Goal: Information Seeking & Learning: Learn about a topic

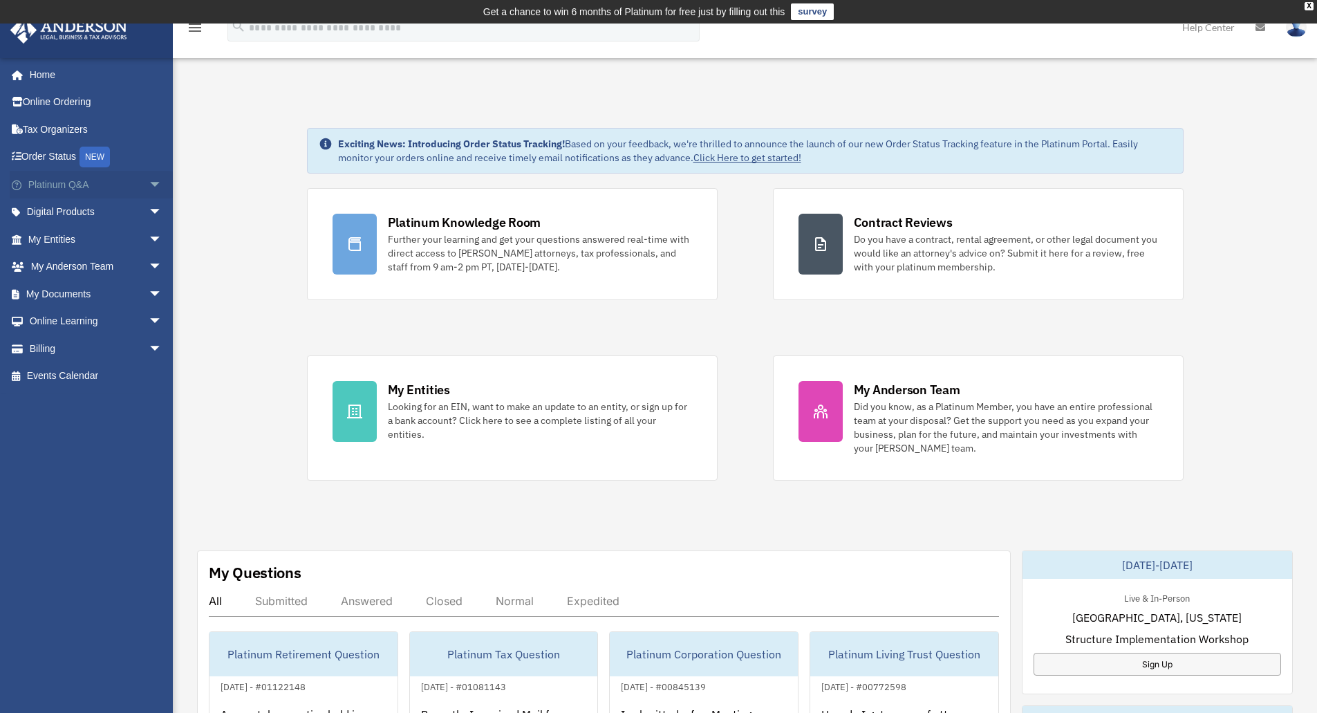
click at [149, 183] on span "arrow_drop_down" at bounding box center [163, 185] width 28 height 28
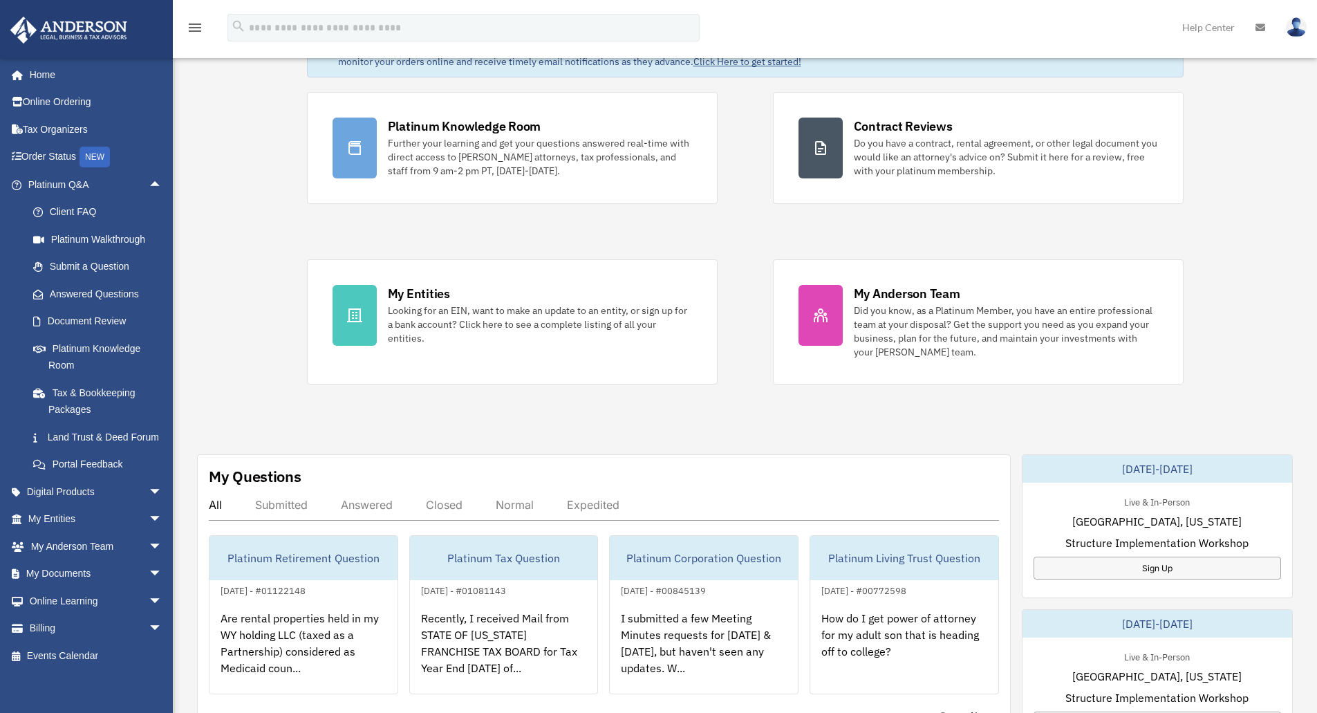
scroll to position [138, 0]
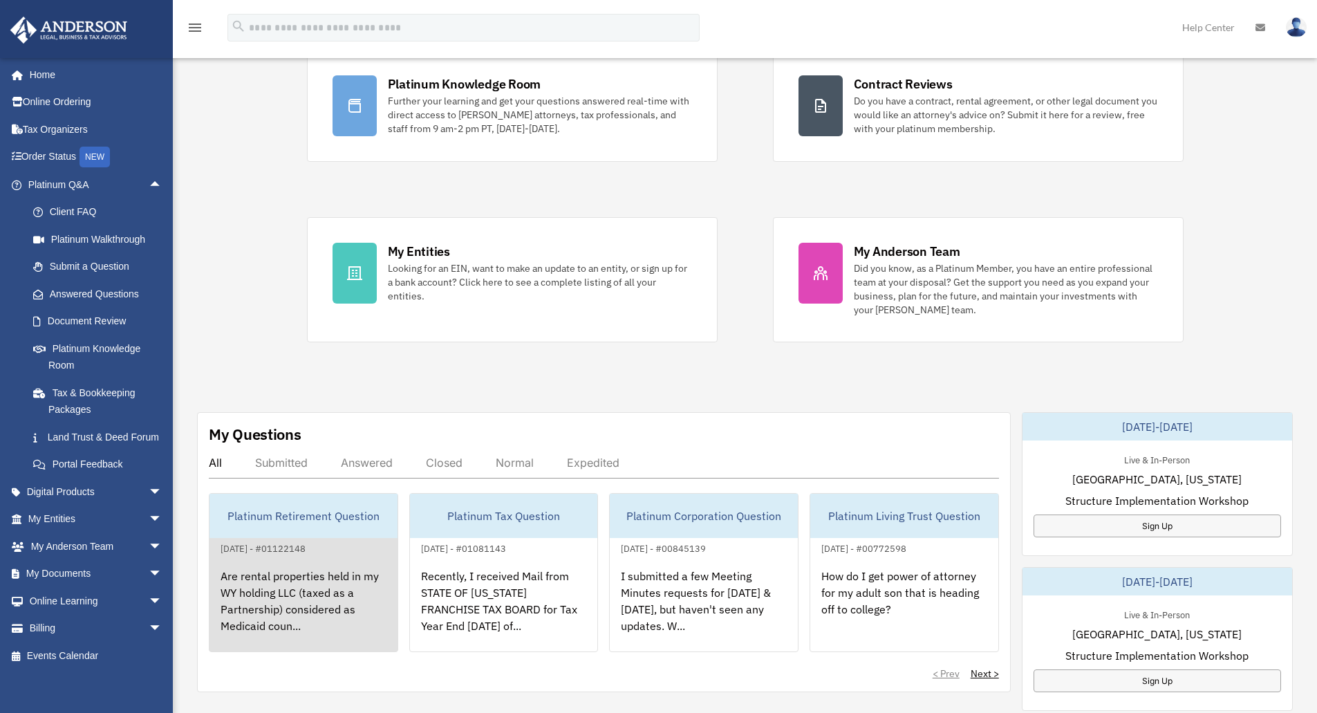
click at [268, 509] on div "Platinum Retirement Question" at bounding box center [303, 516] width 188 height 44
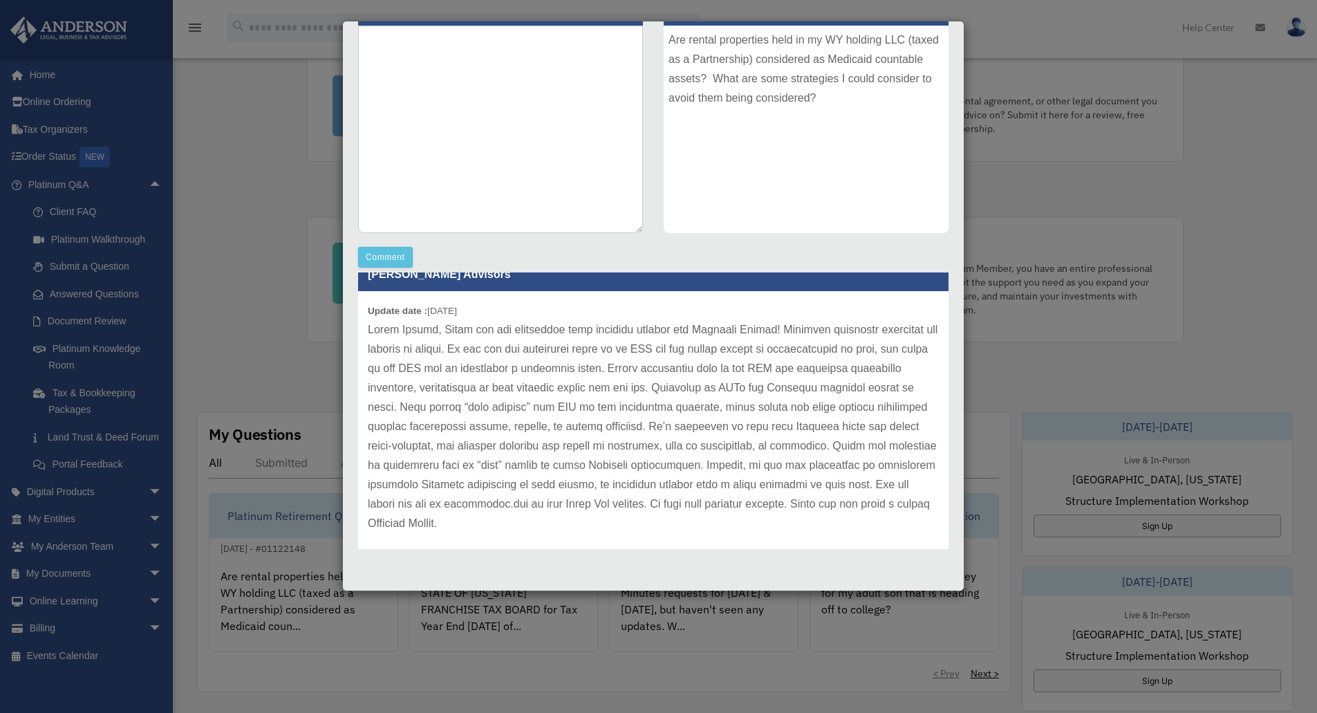
scroll to position [38, 0]
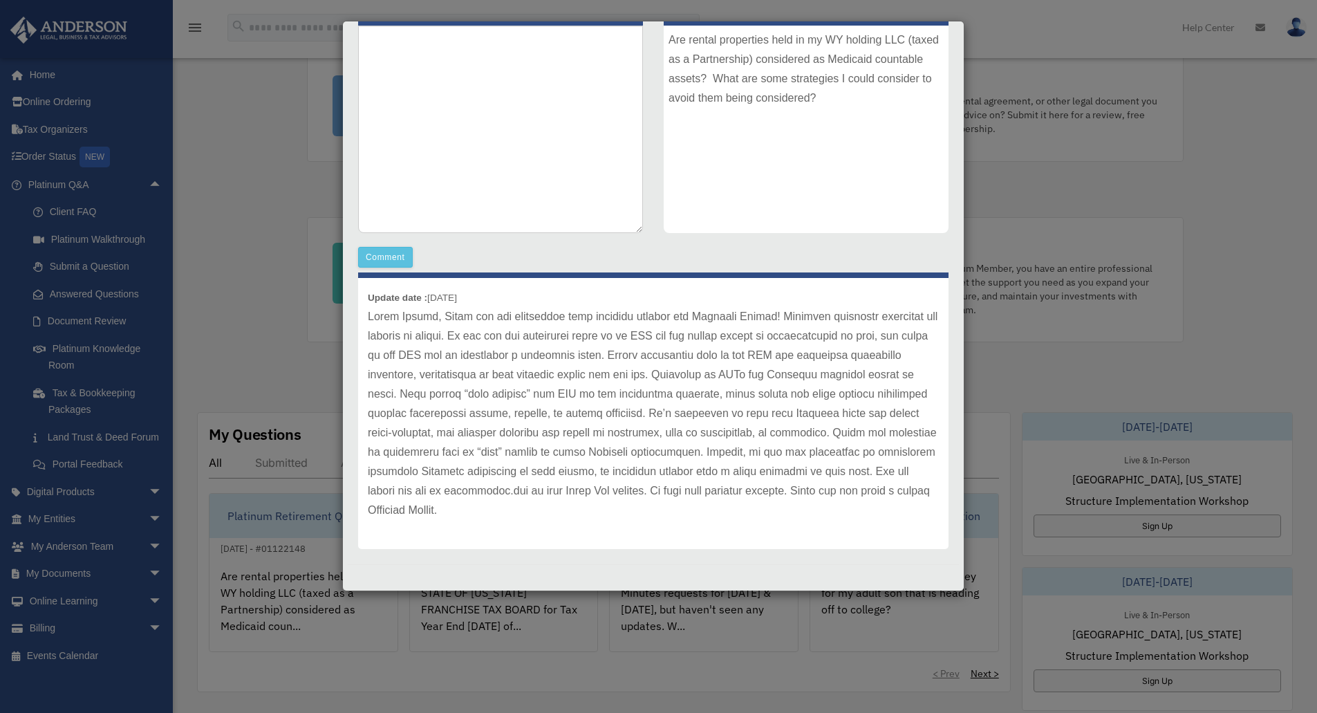
click at [565, 366] on p at bounding box center [653, 413] width 571 height 213
drag, startPoint x: 565, startPoint y: 366, endPoint x: 779, endPoint y: 366, distance: 214.3
click at [779, 366] on p at bounding box center [653, 413] width 571 height 213
click at [829, 365] on p at bounding box center [653, 413] width 571 height 213
click at [391, 391] on p at bounding box center [653, 413] width 571 height 213
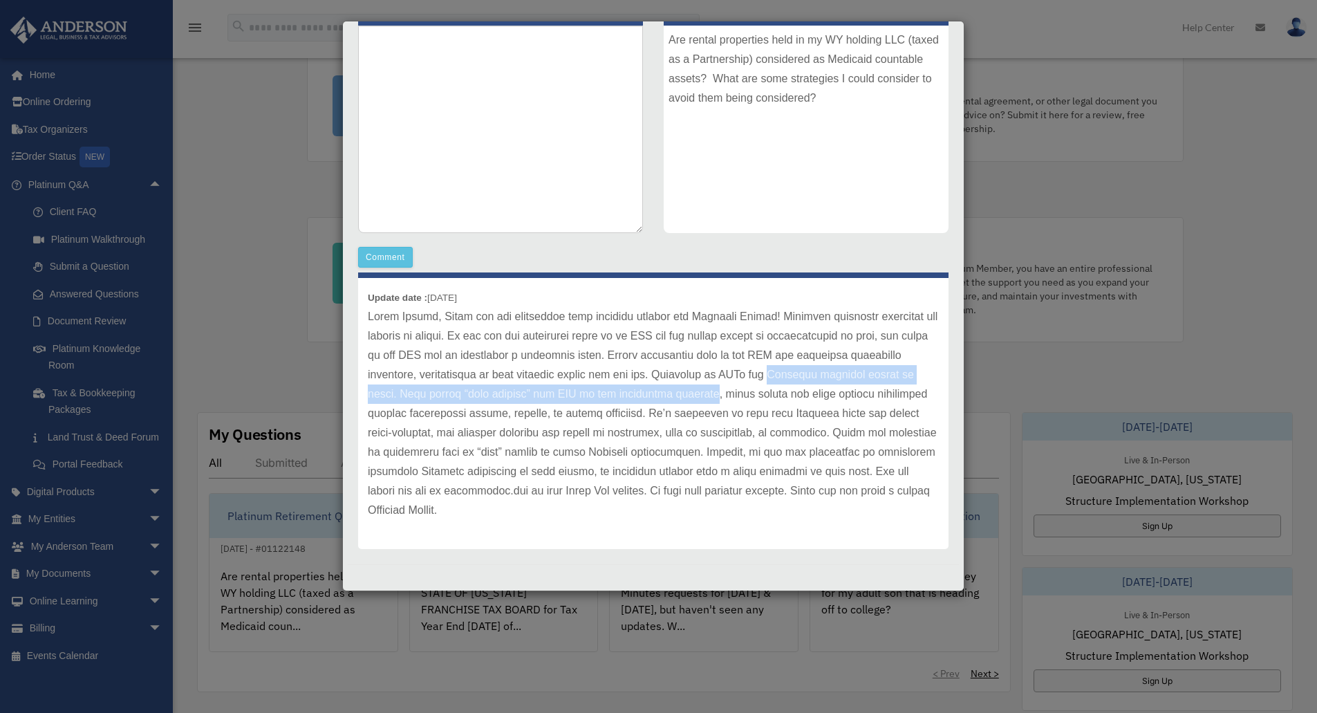
drag, startPoint x: 391, startPoint y: 391, endPoint x: 832, endPoint y: 388, distance: 441.8
click at [819, 390] on p at bounding box center [653, 413] width 571 height 213
click at [834, 388] on p at bounding box center [653, 413] width 571 height 213
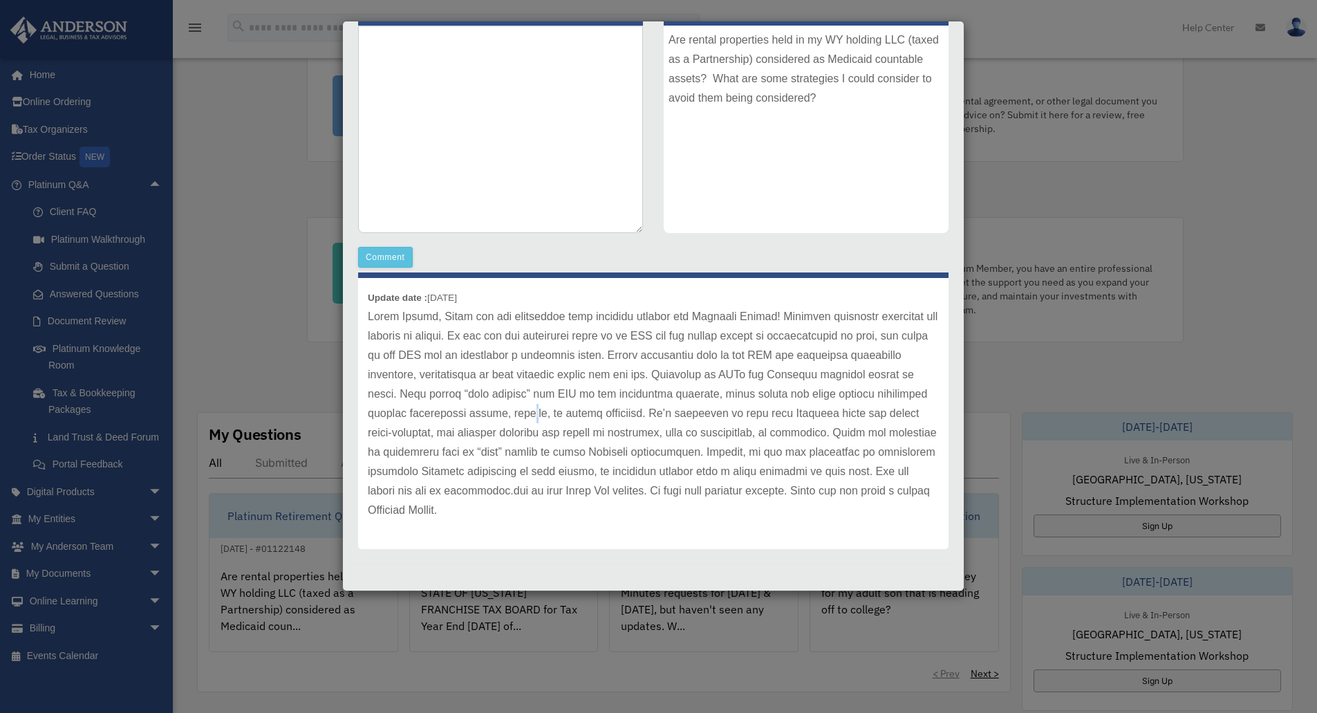
click at [651, 405] on p at bounding box center [653, 413] width 571 height 213
click at [471, 415] on p at bounding box center [653, 413] width 571 height 213
click at [406, 422] on p at bounding box center [653, 413] width 571 height 213
click at [790, 409] on p at bounding box center [653, 413] width 571 height 213
click at [400, 431] on p at bounding box center [653, 413] width 571 height 213
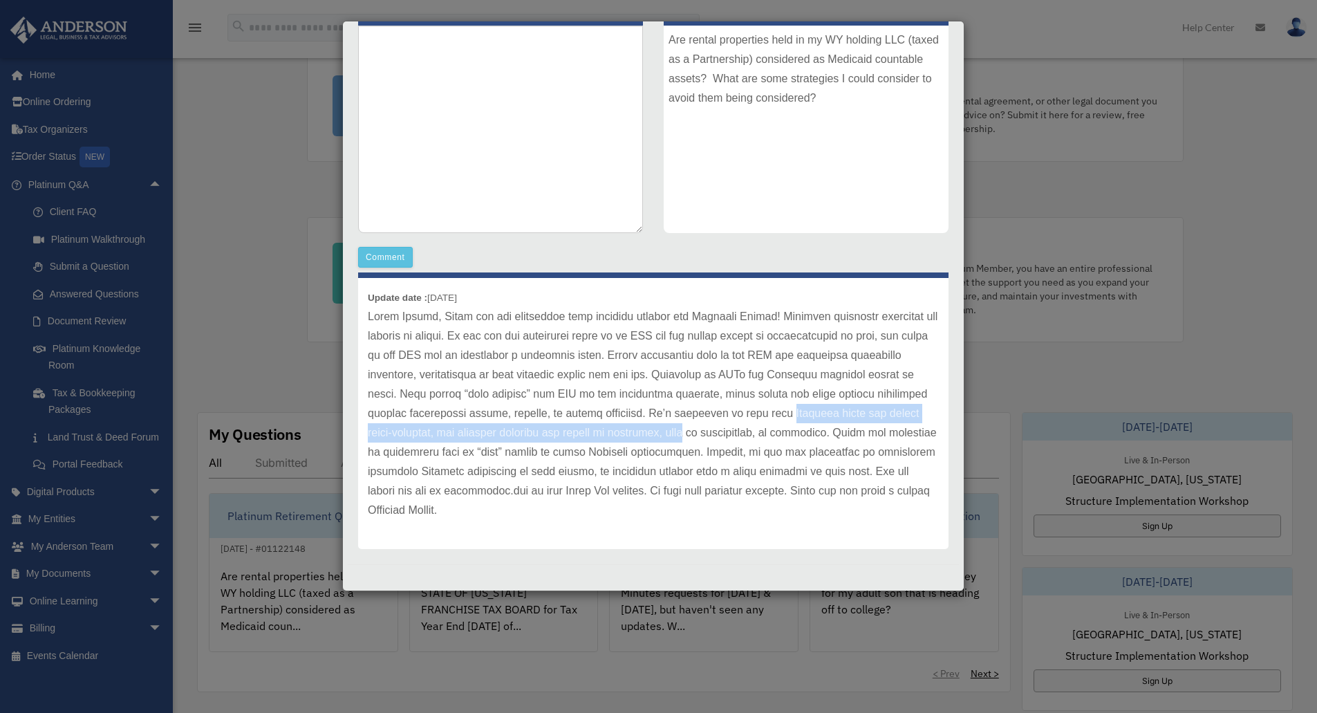
drag, startPoint x: 400, startPoint y: 431, endPoint x: 793, endPoint y: 429, distance: 393.4
click at [793, 429] on p at bounding box center [653, 413] width 571 height 213
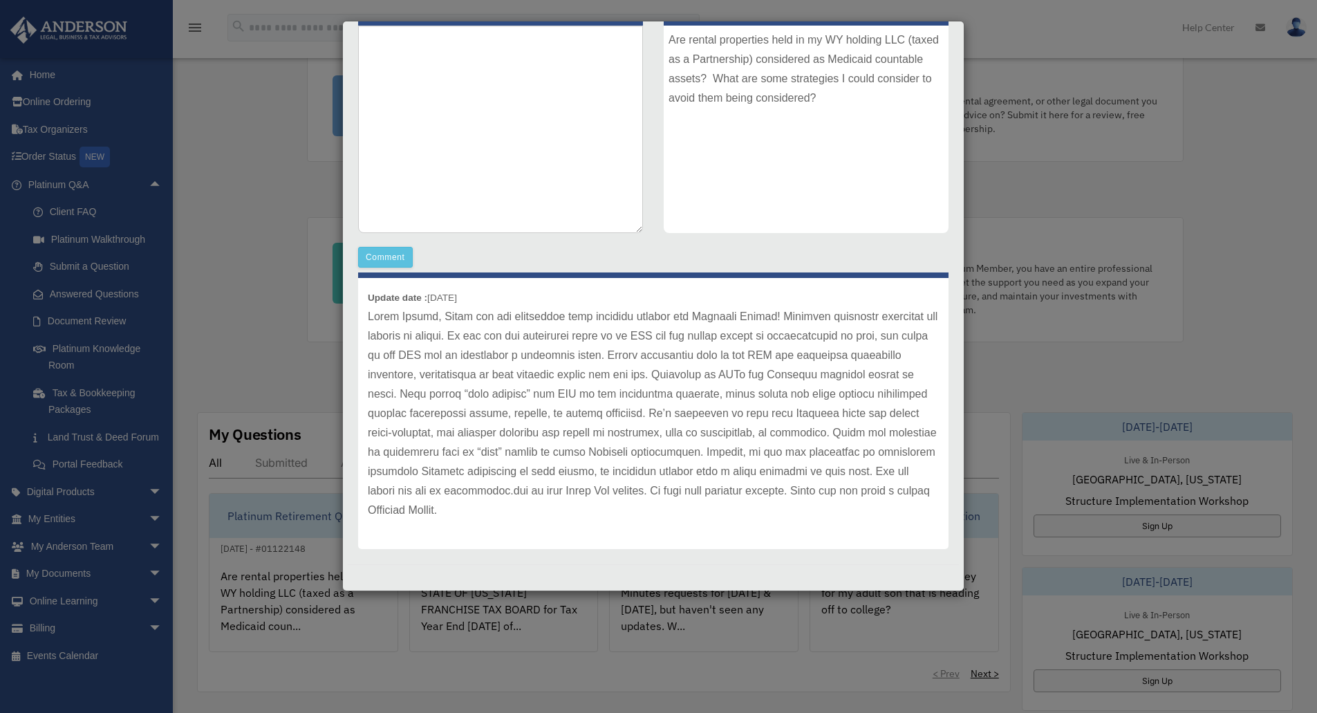
click at [652, 470] on p at bounding box center [653, 413] width 571 height 213
click at [505, 464] on p at bounding box center [653, 413] width 571 height 213
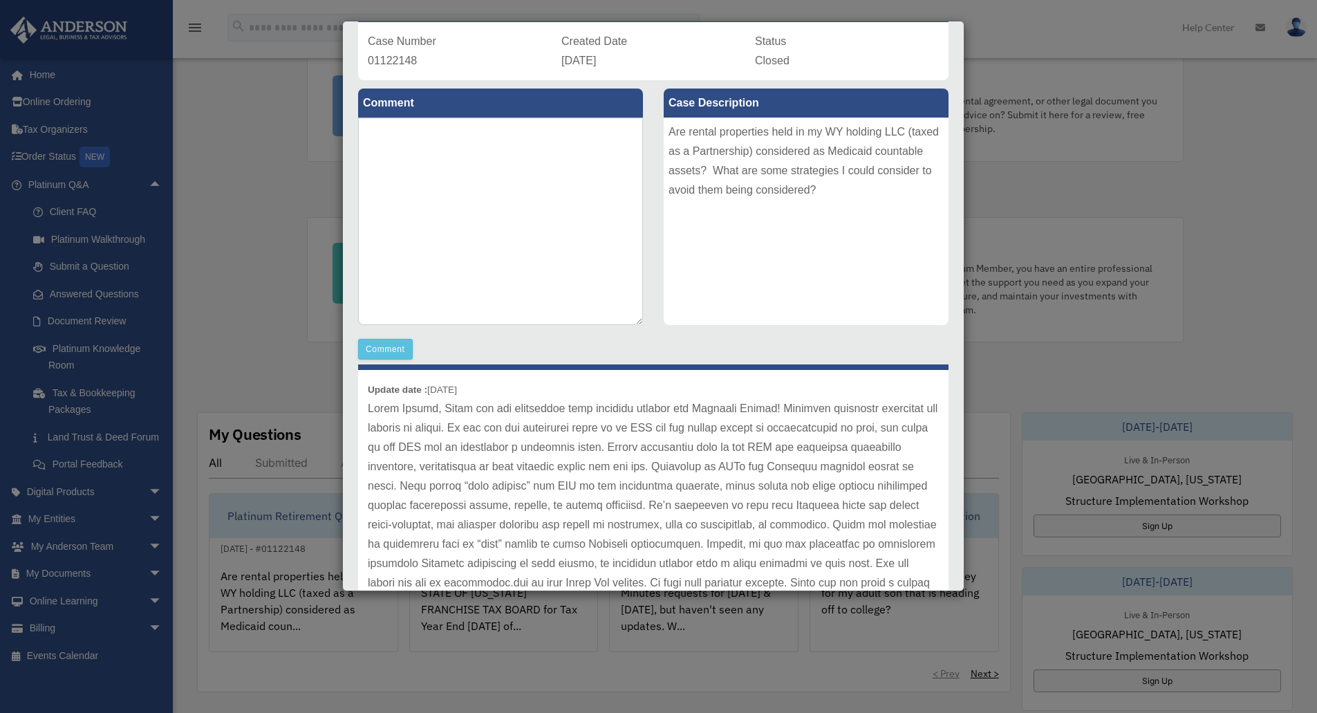
scroll to position [0, 0]
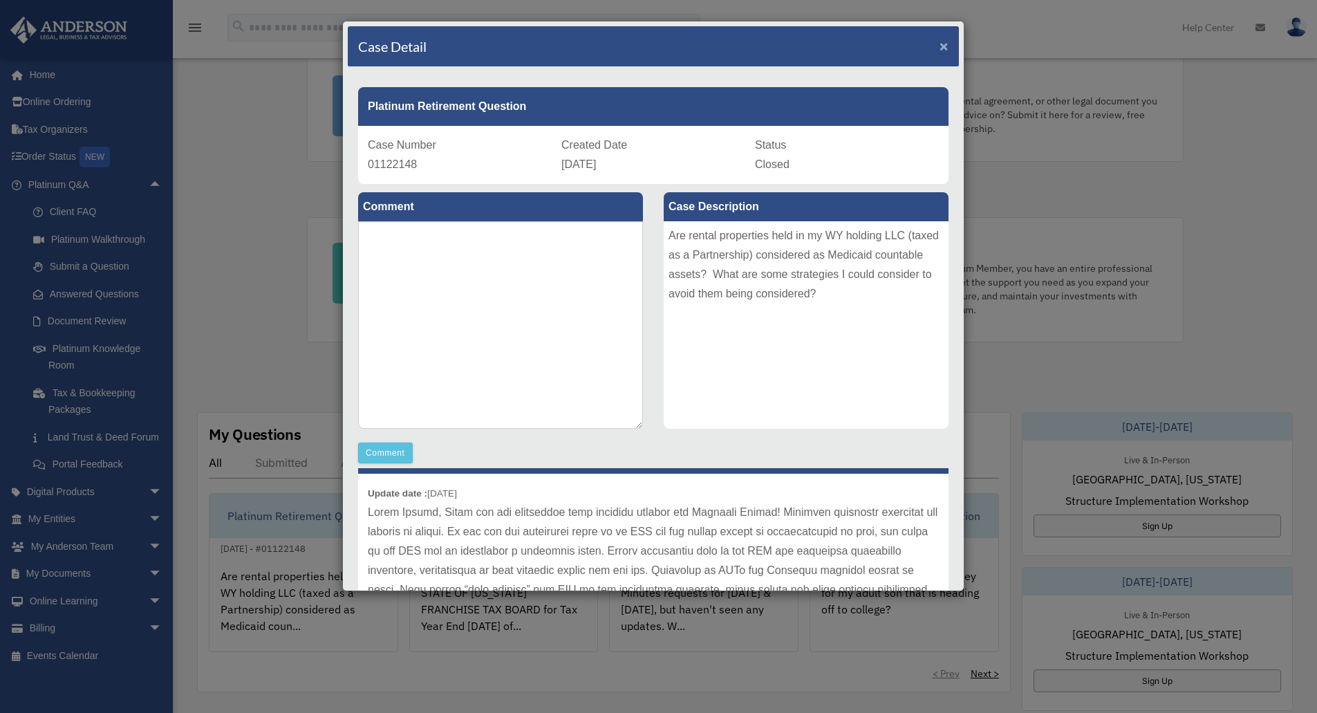
click at [939, 47] on span "×" at bounding box center [943, 46] width 9 height 16
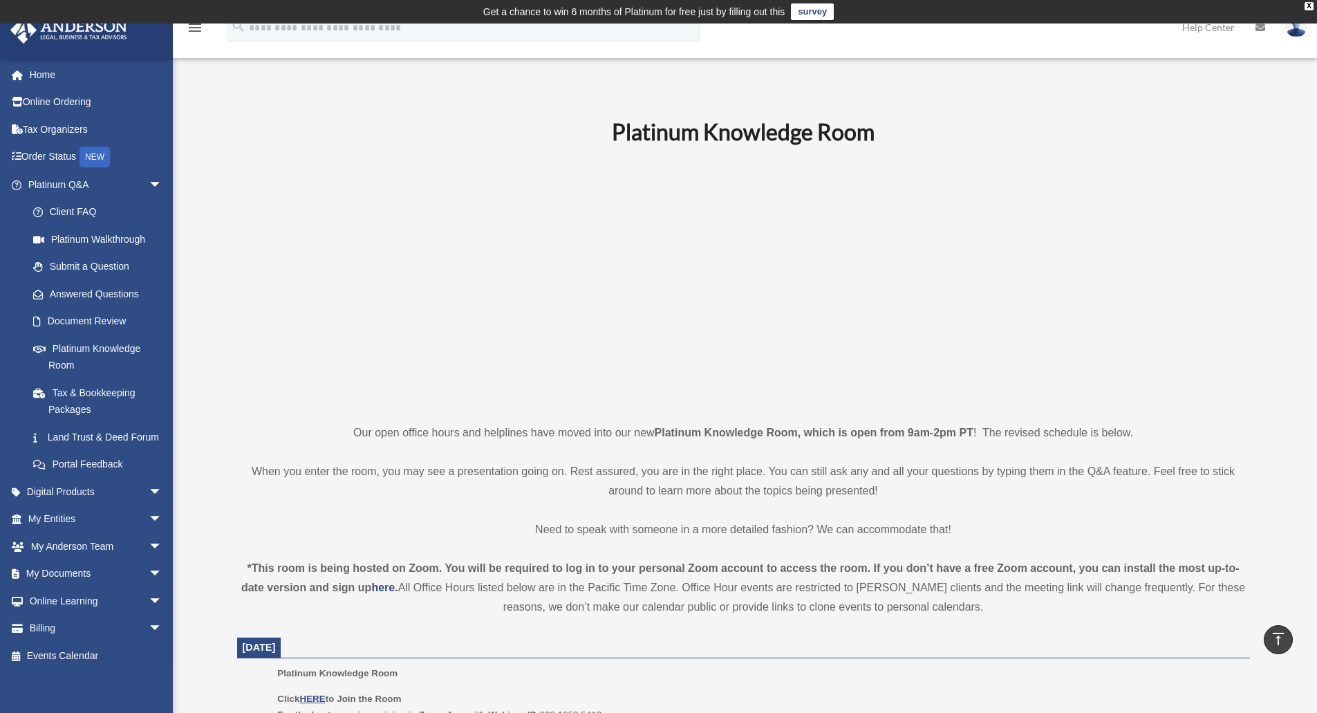
scroll to position [277, 0]
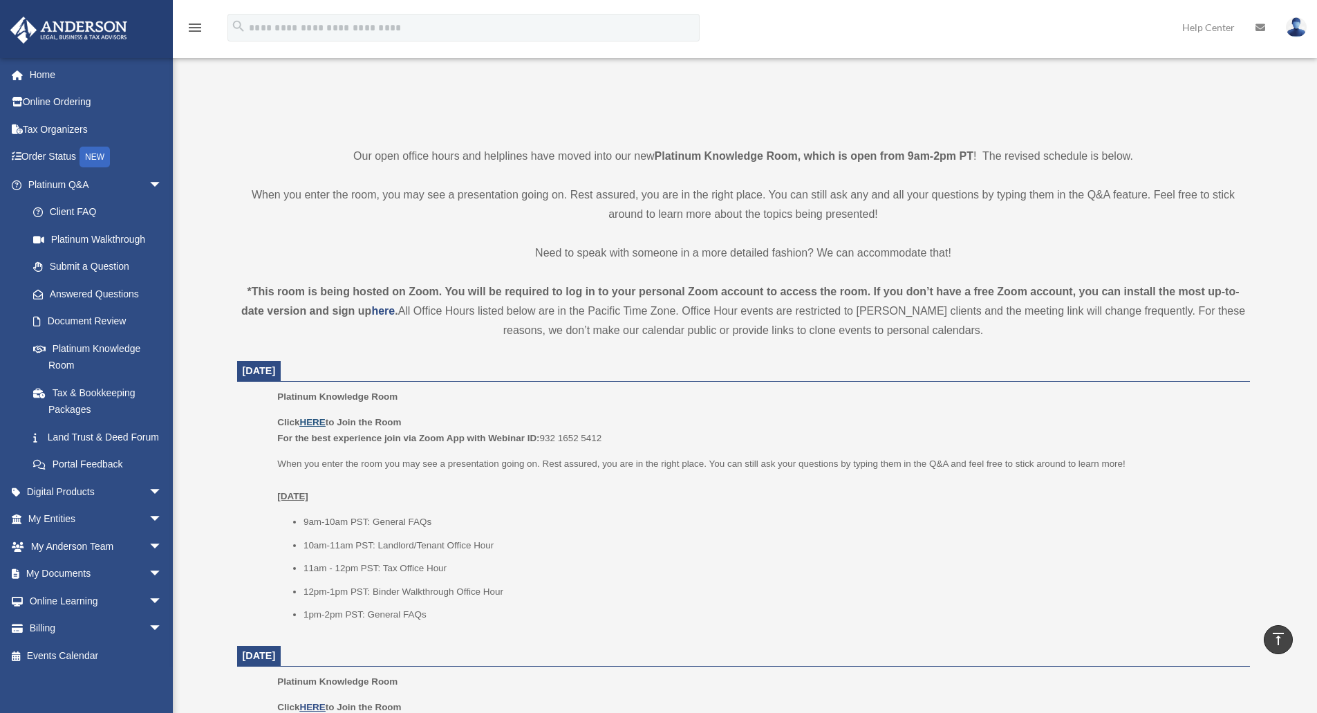
click at [310, 420] on u "HERE" at bounding box center [312, 422] width 26 height 10
